Goal: Find specific page/section: Find specific page/section

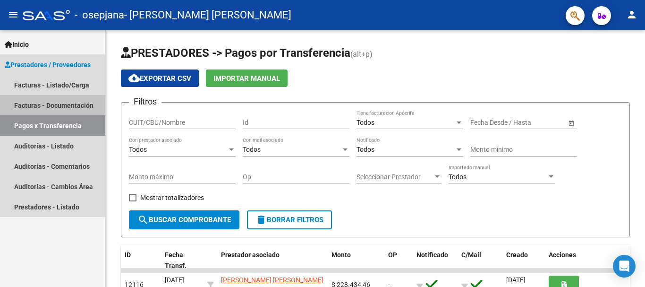
click at [49, 98] on link "Facturas - Documentación" at bounding box center [52, 105] width 105 height 20
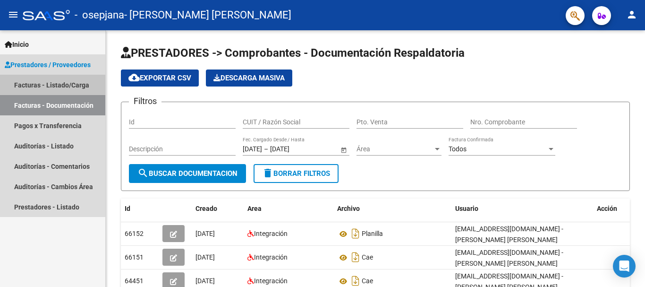
click at [34, 78] on link "Facturas - Listado/Carga" at bounding box center [52, 85] width 105 height 20
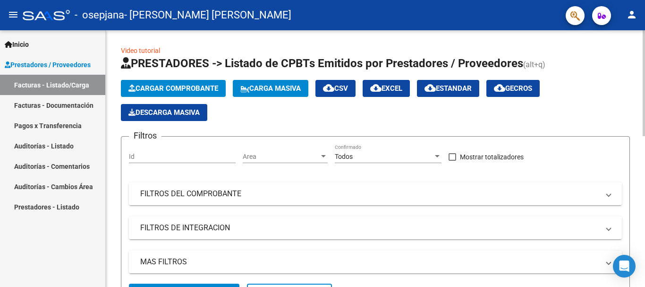
click at [644, 136] on div at bounding box center [644, 83] width 2 height 106
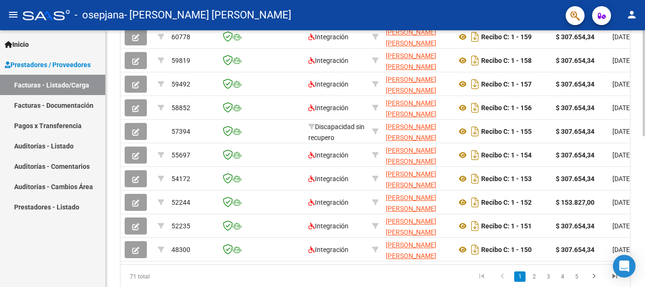
scroll to position [331, 0]
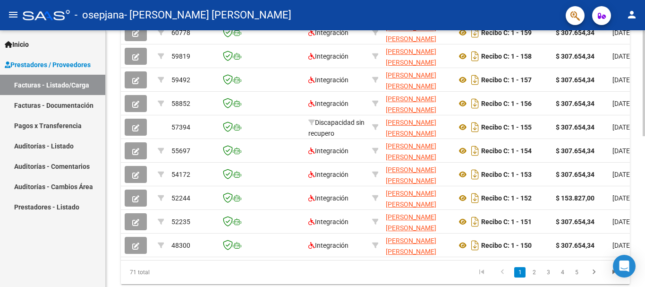
click at [643, 197] on div at bounding box center [644, 222] width 2 height 106
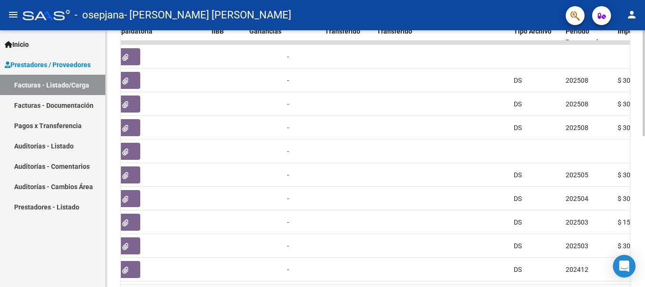
scroll to position [315, 0]
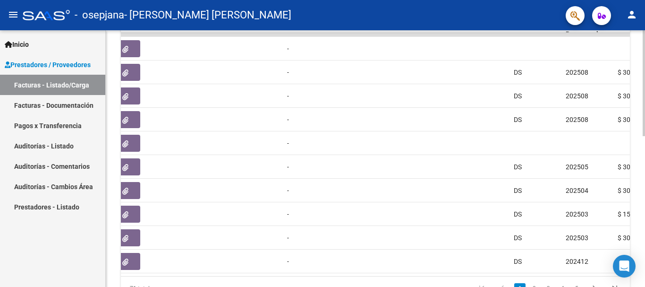
click at [641, 212] on div "Video tutorial PRESTADORES -> Listado de CPBTs Emitidos por Prestadores / Prove…" at bounding box center [377, 22] width 542 height 615
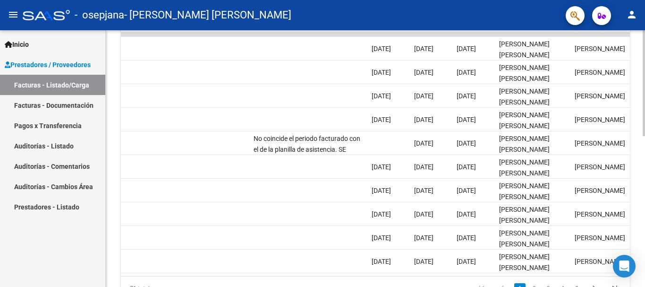
scroll to position [0, 1482]
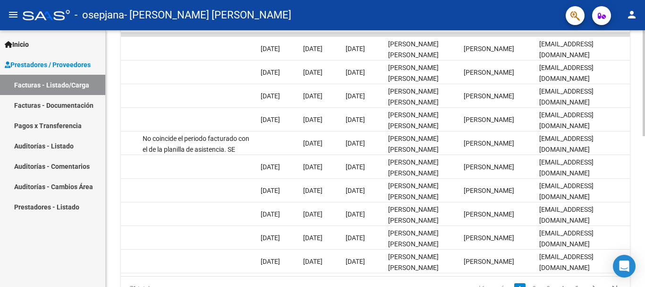
drag, startPoint x: 612, startPoint y: 277, endPoint x: 644, endPoint y: 242, distance: 48.1
click at [628, 275] on div "Open Intercom Messenger" at bounding box center [624, 265] width 23 height 23
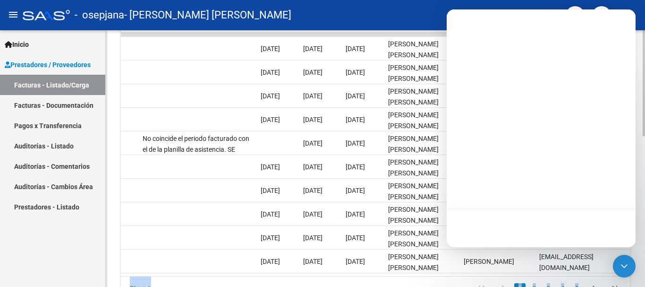
click at [643, 163] on div at bounding box center [644, 216] width 2 height 106
